Goal: Complete application form: Complete application form

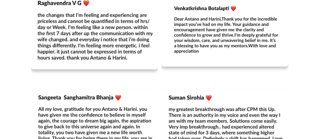
scroll to position [1840, 0]
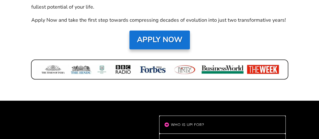
scroll to position [3874, 0]
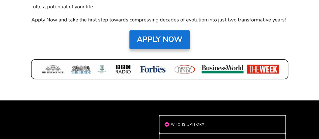
click at [155, 34] on strong "Apply Now" at bounding box center [159, 39] width 45 height 10
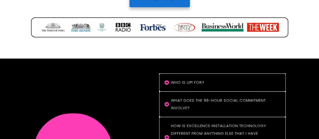
scroll to position [3917, 0]
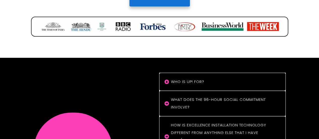
click at [165, 79] on icon at bounding box center [166, 81] width 5 height 5
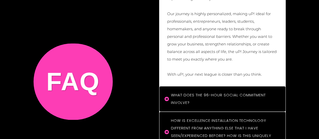
scroll to position [4051, 0]
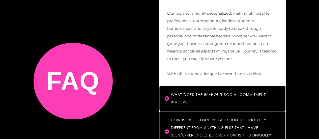
click at [166, 96] on icon at bounding box center [166, 98] width 4 height 4
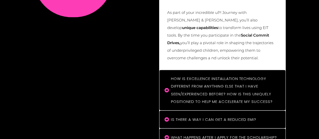
scroll to position [4215, 0]
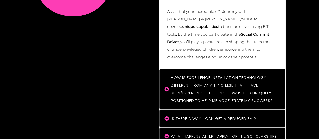
click at [164, 69] on "How is Excellence Installation Technology different from anything else that I h…" at bounding box center [222, 89] width 126 height 40
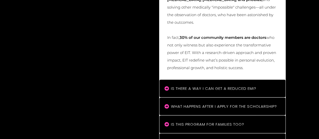
scroll to position [4443, 0]
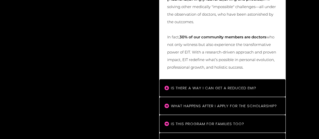
click at [171, 79] on "Is there a way I can get a reduced EMI?" at bounding box center [222, 88] width 126 height 18
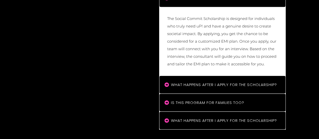
scroll to position [4533, 0]
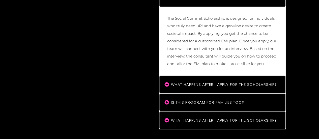
click at [171, 99] on h4 "Is this program for families too?" at bounding box center [225, 103] width 108 height 8
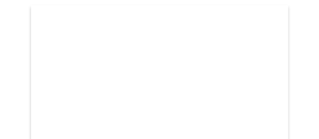
scroll to position [1002, 0]
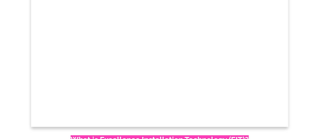
scroll to position [999, 0]
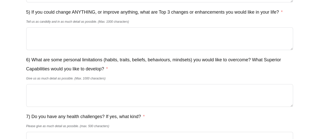
scroll to position [471, 0]
